Goal: Navigation & Orientation: Go to known website

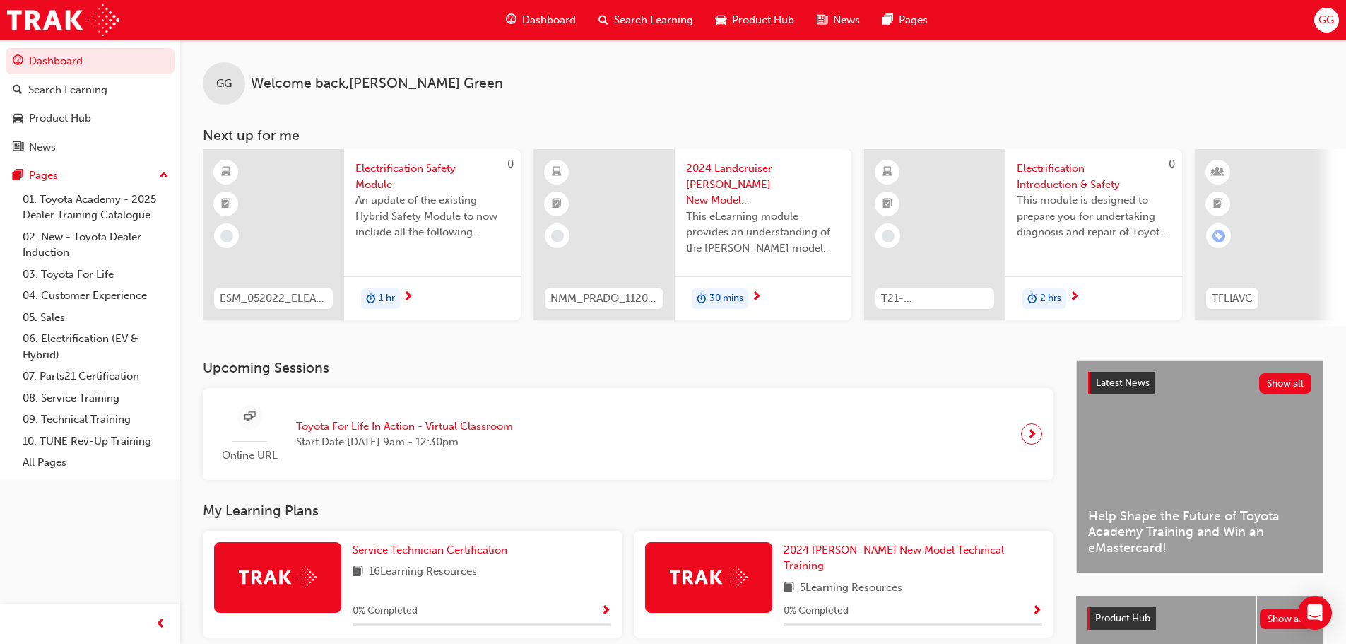
click at [1331, 19] on span "GG" at bounding box center [1327, 20] width 16 height 16
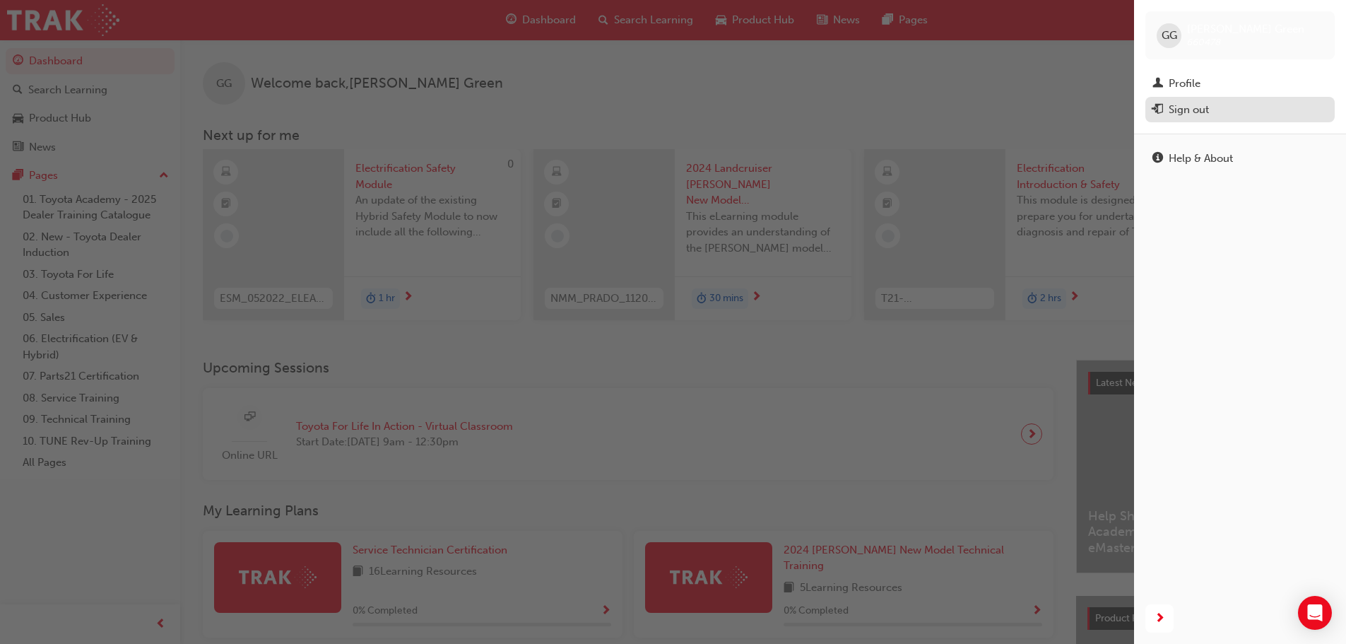
click at [1191, 110] on div "Sign out" at bounding box center [1189, 110] width 40 height 16
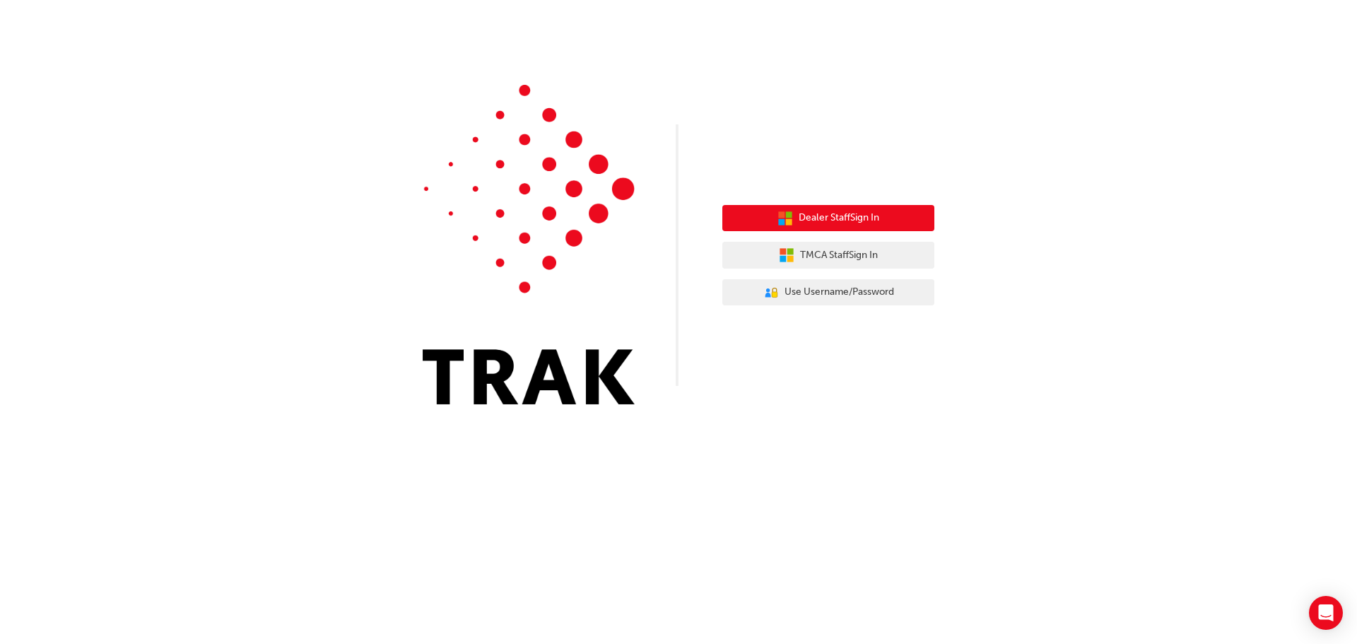
click at [870, 219] on span "Dealer Staff Sign In" at bounding box center [839, 218] width 81 height 16
